Goal: Find contact information: Find contact information

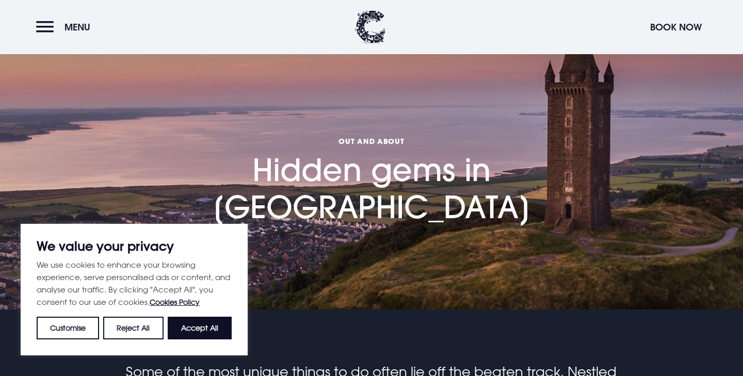
scroll to position [9, 0]
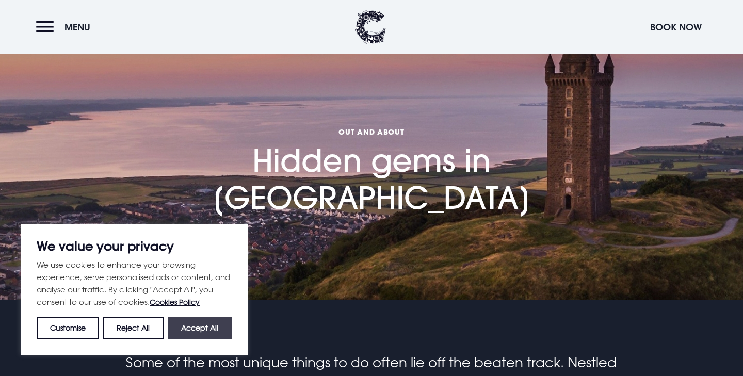
click at [183, 329] on button "Accept All" at bounding box center [200, 328] width 64 height 23
checkbox input "true"
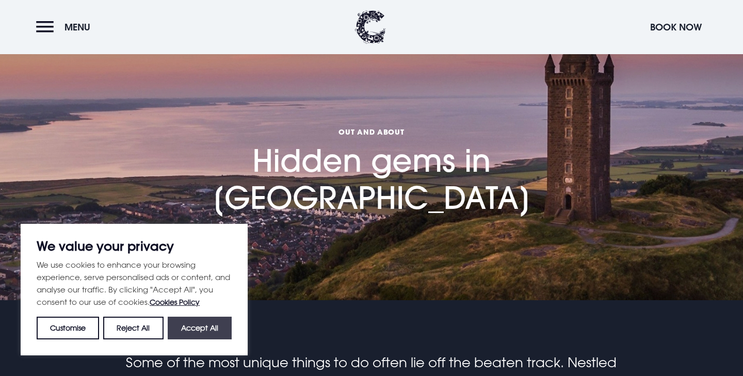
checkbox input "true"
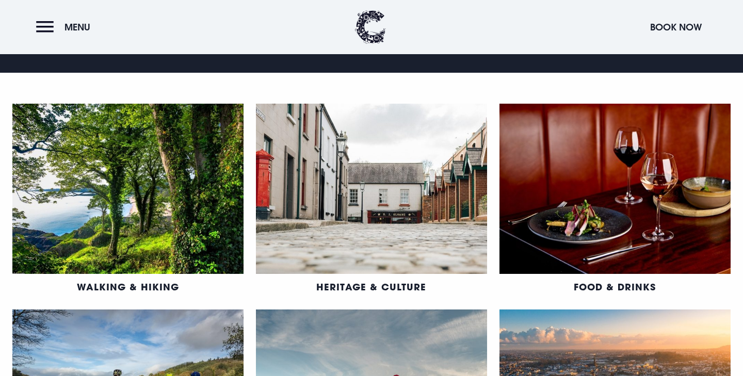
scroll to position [0, 0]
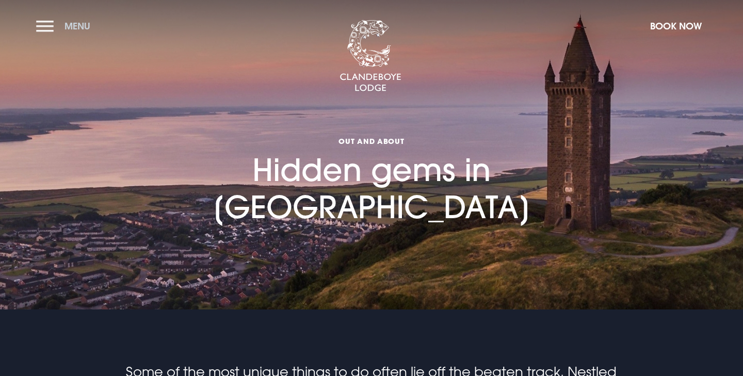
click at [45, 26] on button "Menu" at bounding box center [65, 26] width 59 height 22
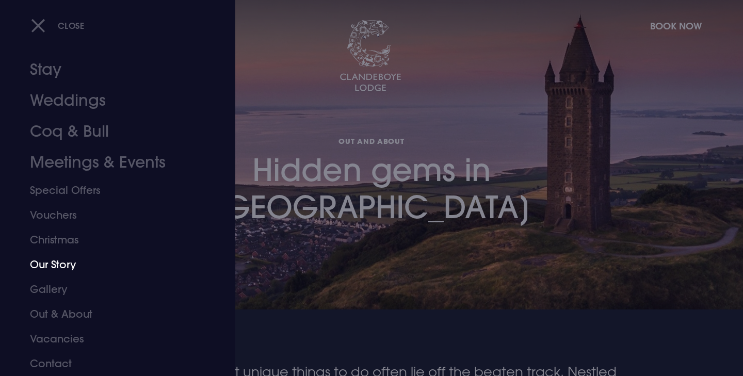
scroll to position [11, 0]
click at [56, 281] on link "Gallery" at bounding box center [111, 289] width 163 height 25
click at [53, 287] on link "Gallery" at bounding box center [111, 289] width 163 height 25
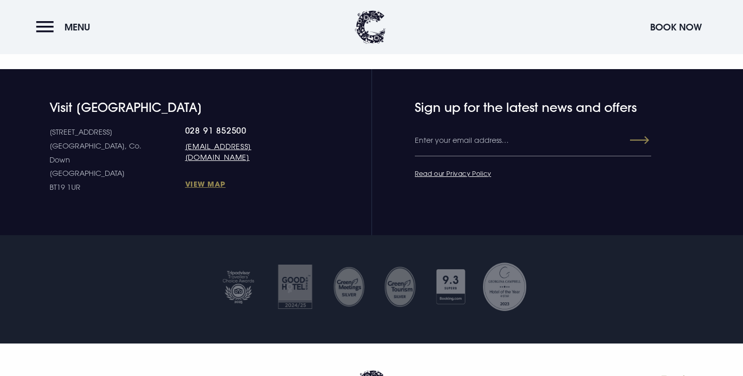
scroll to position [2444, 0]
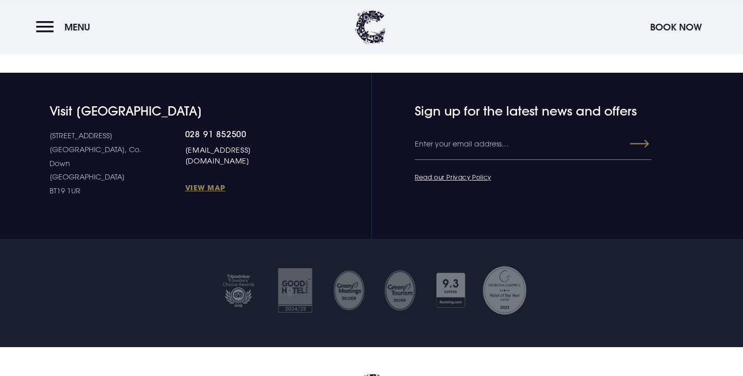
drag, startPoint x: 282, startPoint y: 153, endPoint x: 145, endPoint y: 153, distance: 137.2
click at [145, 153] on div "10 Estate Road Bangor, Co. Down Northern Ireland BT19 1UR 028 91 852500 welcome…" at bounding box center [177, 163] width 255 height 69
copy link "[EMAIL_ADDRESS][DOMAIN_NAME]"
